Goal: Information Seeking & Learning: Learn about a topic

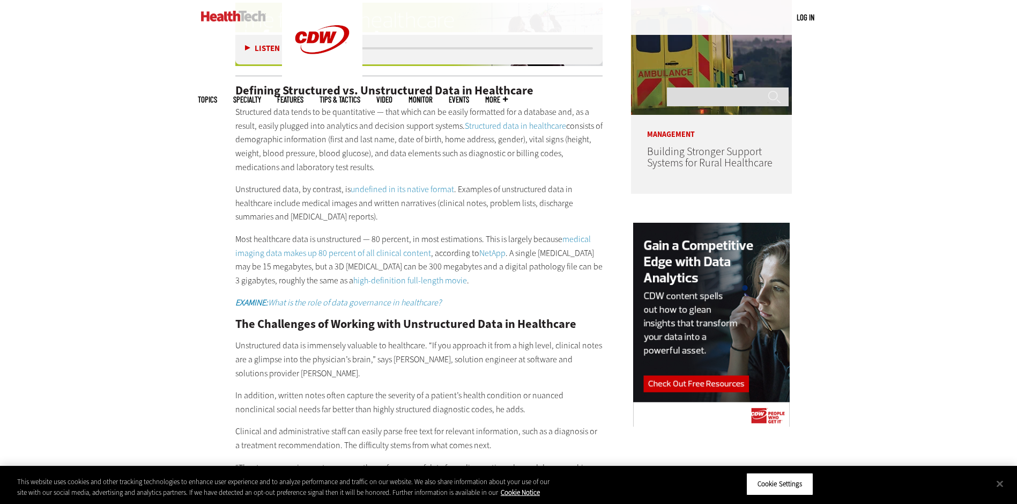
scroll to position [965, 0]
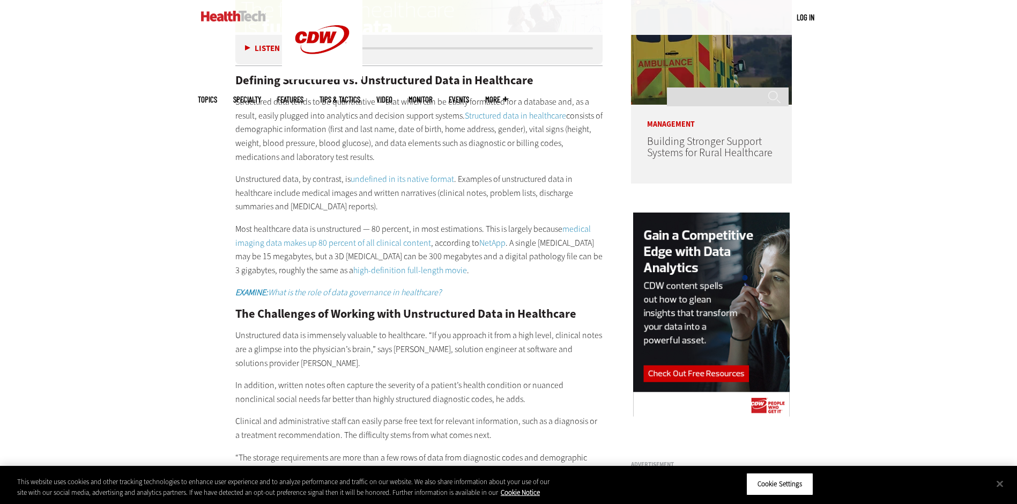
click at [383, 151] on div "Defining Structured vs. Unstructured Data in Healthcare Structured data tends t…" at bounding box center [419, 294] width 368 height 439
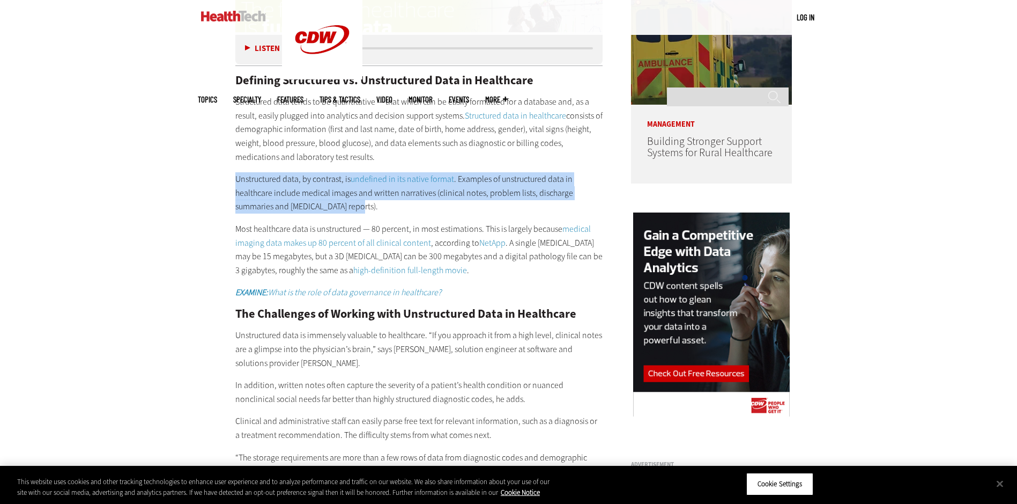
drag, startPoint x: 235, startPoint y: 164, endPoint x: 374, endPoint y: 189, distance: 141.1
click at [374, 189] on p "Unstructured data, by contrast, is undefined in its native format . Examples of…" at bounding box center [419, 192] width 368 height 41
drag, startPoint x: 374, startPoint y: 189, endPoint x: 307, endPoint y: 177, distance: 67.5
copy p "Unstructured data, by contrast, is undefined in its native format . Examples of…"
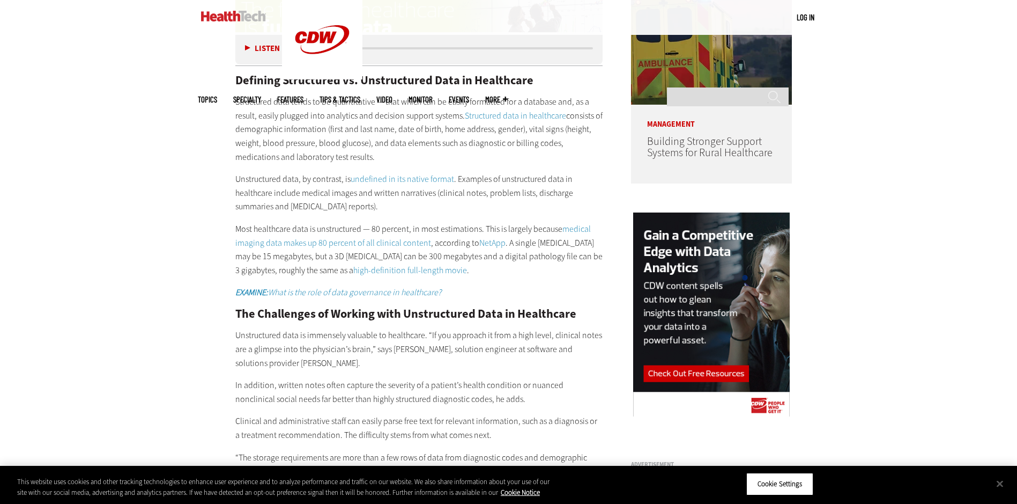
click at [358, 352] on p "Unstructured data is immensely valuable to healthcare. “If you approach it from…" at bounding box center [419, 348] width 368 height 41
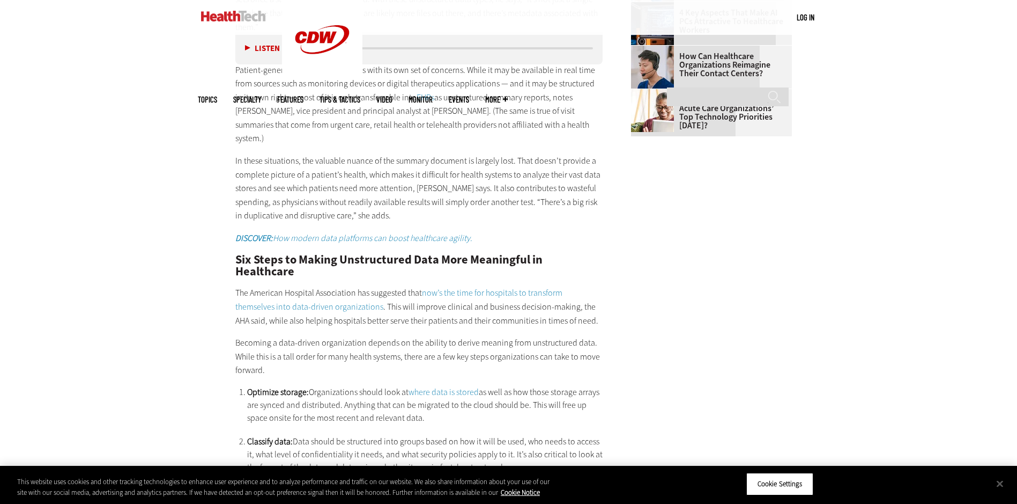
scroll to position [1716, 0]
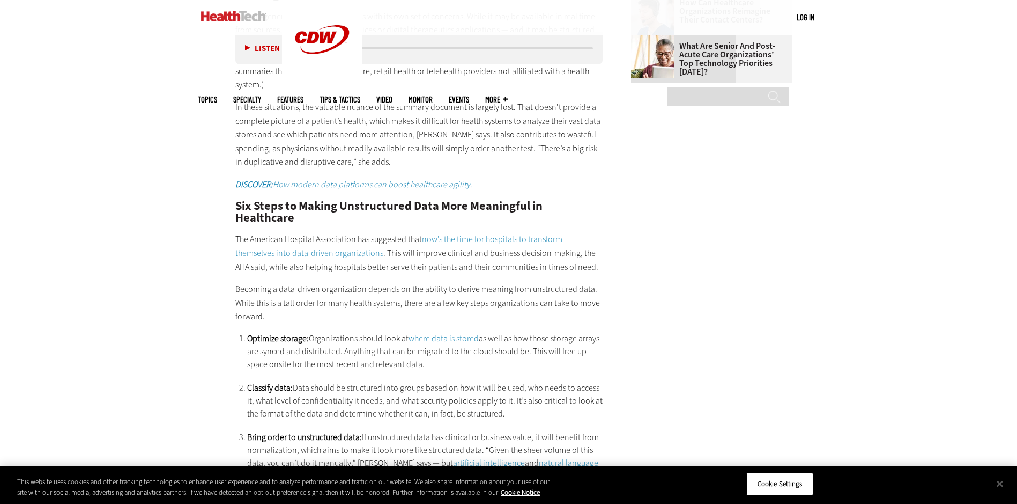
click at [292, 282] on p "Becoming a data-driven organization depends on the ability to derive meaning fr…" at bounding box center [419, 302] width 368 height 41
drag, startPoint x: 238, startPoint y: 249, endPoint x: 269, endPoint y: 252, distance: 31.2
click at [269, 282] on p "Becoming a data-driven organization depends on the ability to derive meaning fr…" at bounding box center [419, 302] width 368 height 41
drag, startPoint x: 269, startPoint y: 252, endPoint x: 225, endPoint y: 240, distance: 46.1
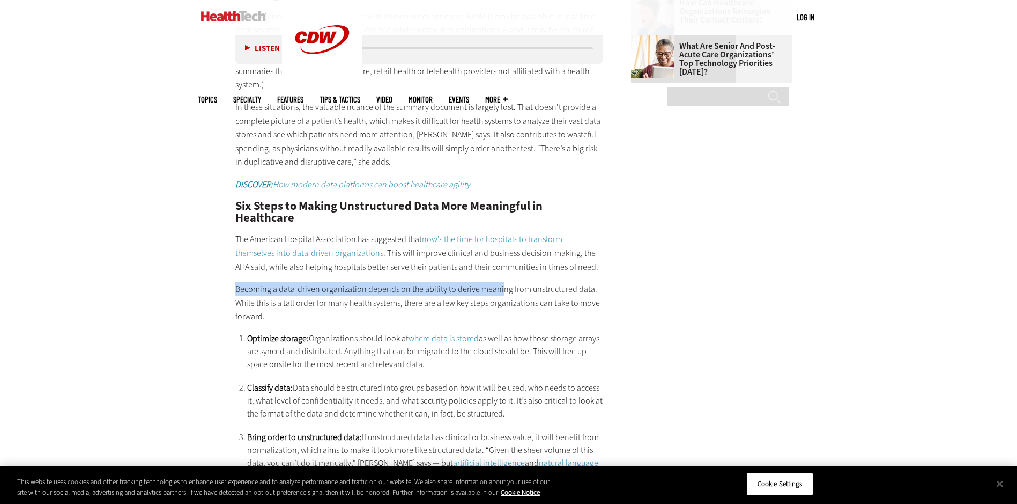
drag, startPoint x: 235, startPoint y: 248, endPoint x: 498, endPoint y: 245, distance: 262.3
click at [498, 282] on p "Becoming a data-driven organization depends on the ability to derive meaning fr…" at bounding box center [419, 302] width 368 height 41
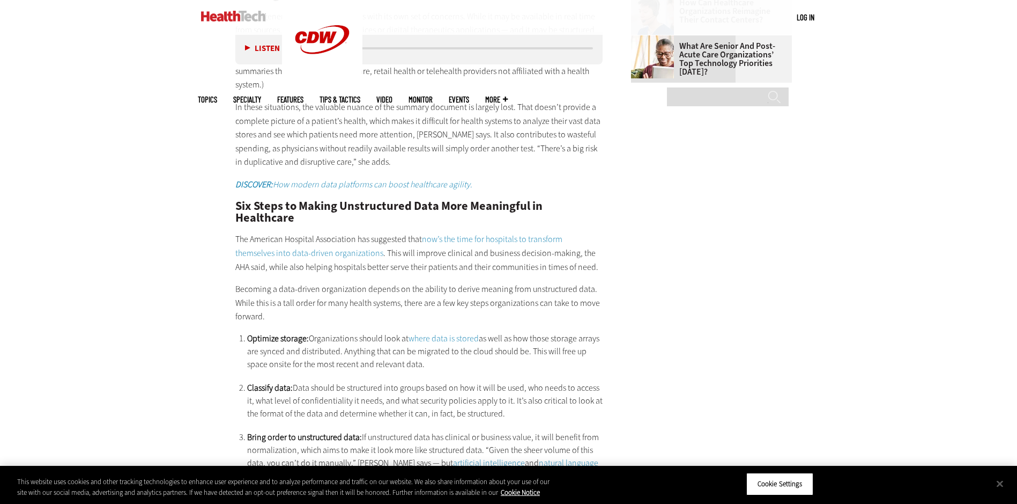
click at [390, 282] on p "Becoming a data-driven organization depends on the ability to derive meaning fr…" at bounding box center [419, 302] width 368 height 41
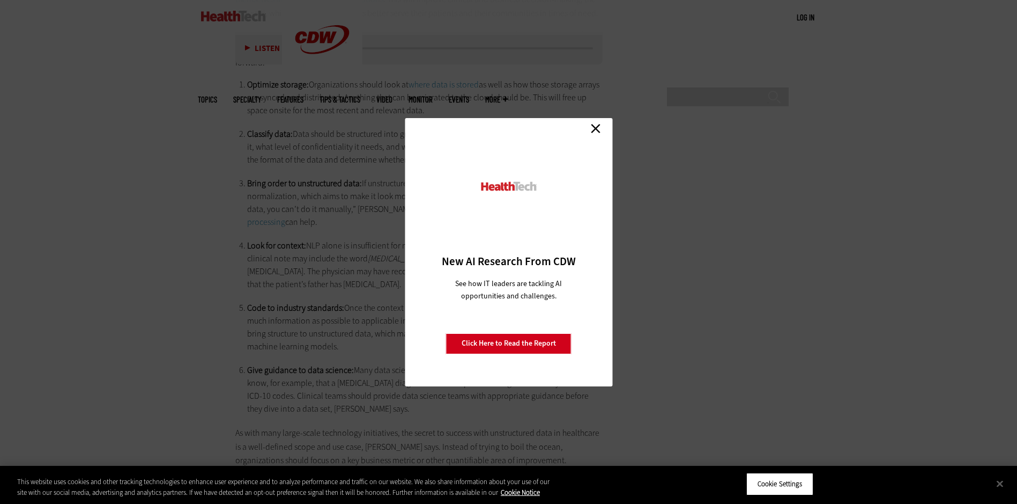
scroll to position [1984, 0]
click at [595, 126] on link "Close" at bounding box center [596, 129] width 16 height 16
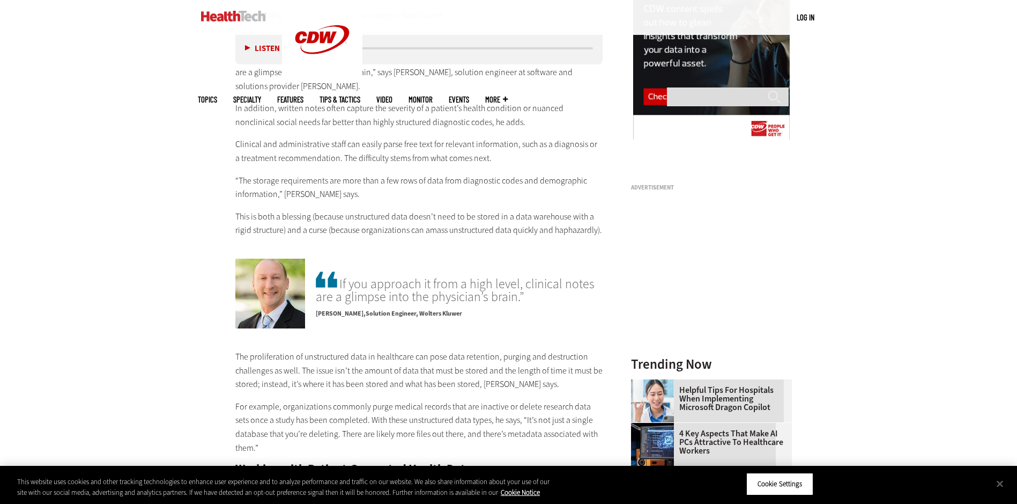
scroll to position [1180, 0]
